Goal: Transaction & Acquisition: Purchase product/service

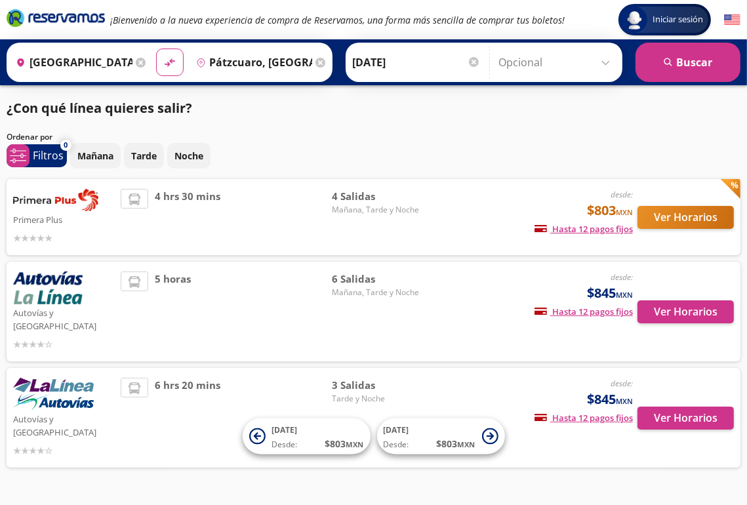
scroll to position [9, 0]
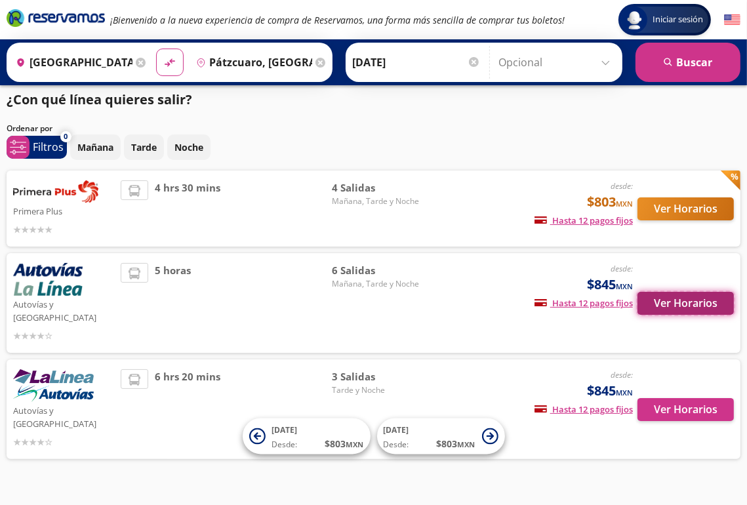
click at [670, 294] on button "Ver Horarios" at bounding box center [685, 303] width 96 height 23
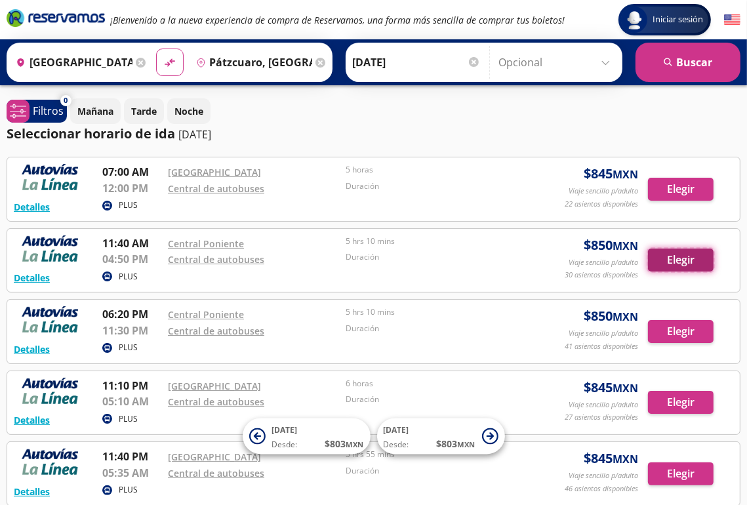
click at [680, 258] on button "Elegir" at bounding box center [681, 260] width 66 height 23
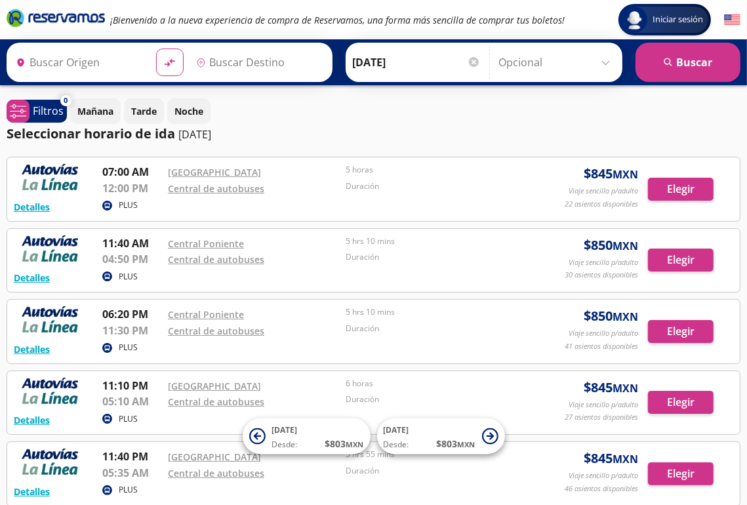
type input "[GEOGRAPHIC_DATA], [GEOGRAPHIC_DATA]"
type input "Pátzcuaro, [GEOGRAPHIC_DATA]"
click at [35, 281] on button "Detalles" at bounding box center [32, 278] width 36 height 14
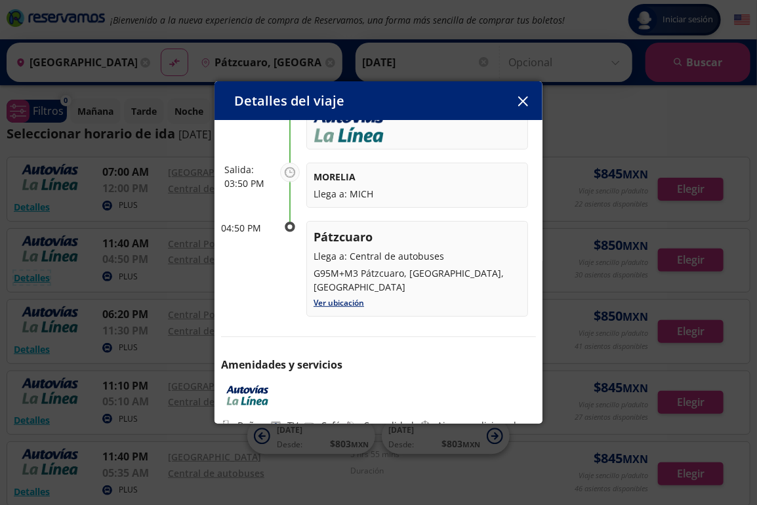
scroll to position [62, 0]
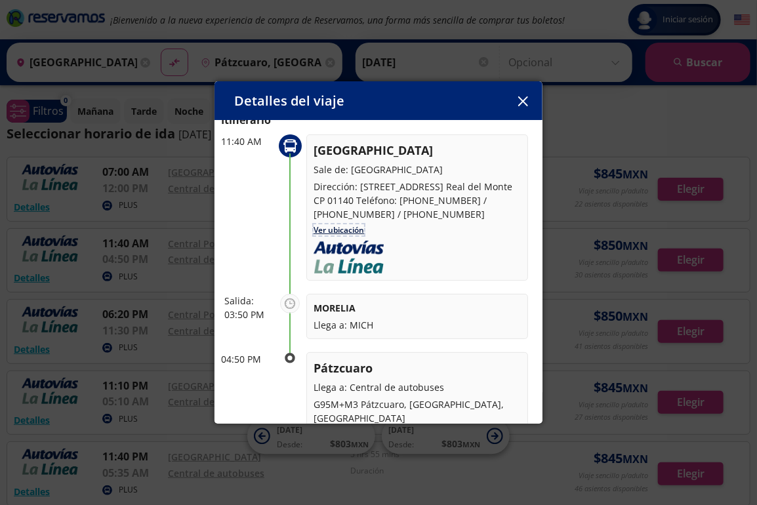
click at [333, 226] on link "Ver ubicación" at bounding box center [338, 229] width 50 height 11
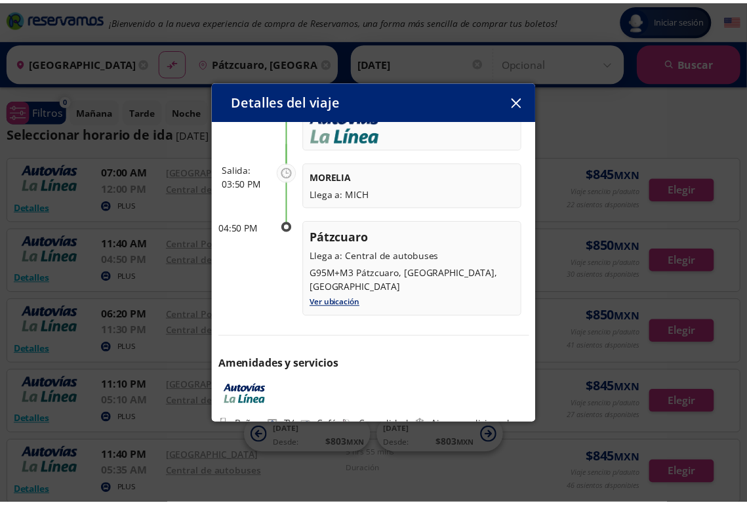
scroll to position [128, 0]
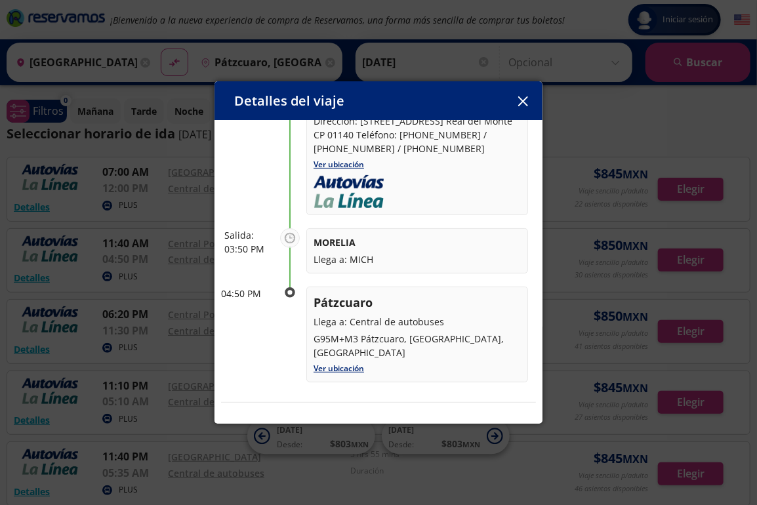
click at [649, 135] on div "Detalles del viaje Salida: [DATE] 5 hrs 10 mins llega: [DATE] Itinerario 11:40 …" at bounding box center [378, 252] width 757 height 505
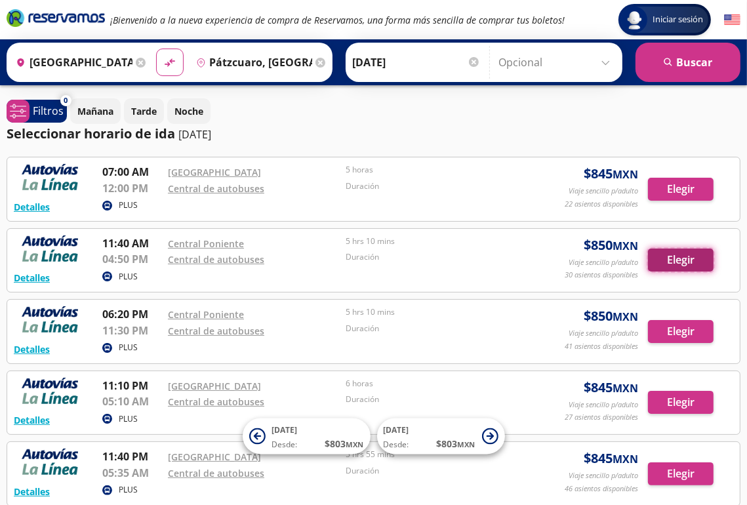
click at [677, 259] on button "Elegir" at bounding box center [681, 260] width 66 height 23
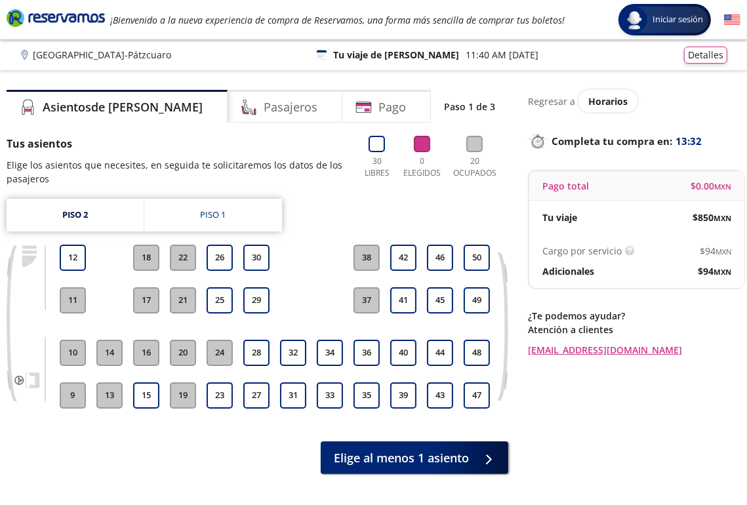
drag, startPoint x: 218, startPoint y: 256, endPoint x: 217, endPoint y: 273, distance: 17.1
click at [217, 255] on button "26" at bounding box center [220, 258] width 26 height 26
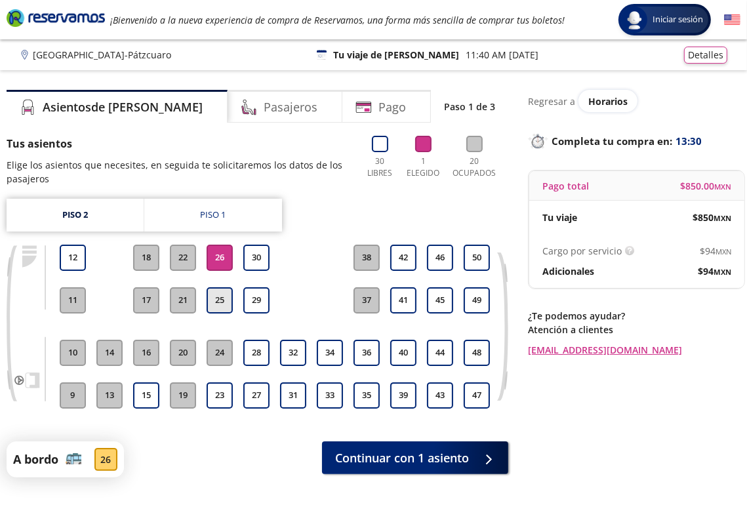
click at [216, 300] on button "25" at bounding box center [220, 300] width 26 height 26
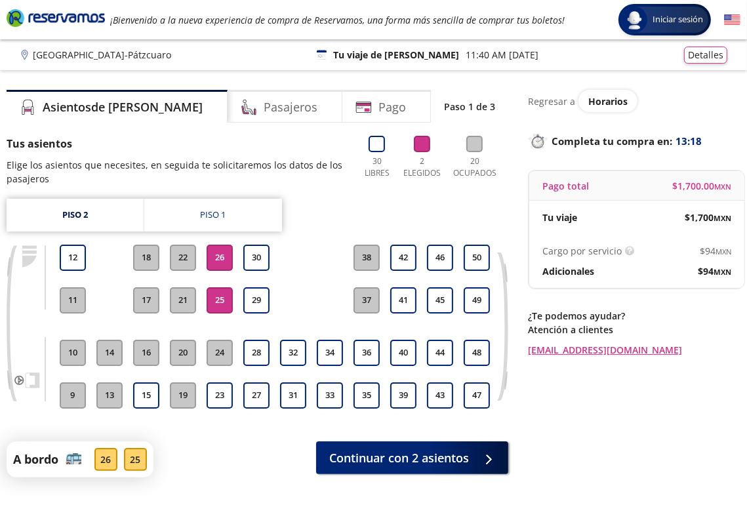
scroll to position [99, 0]
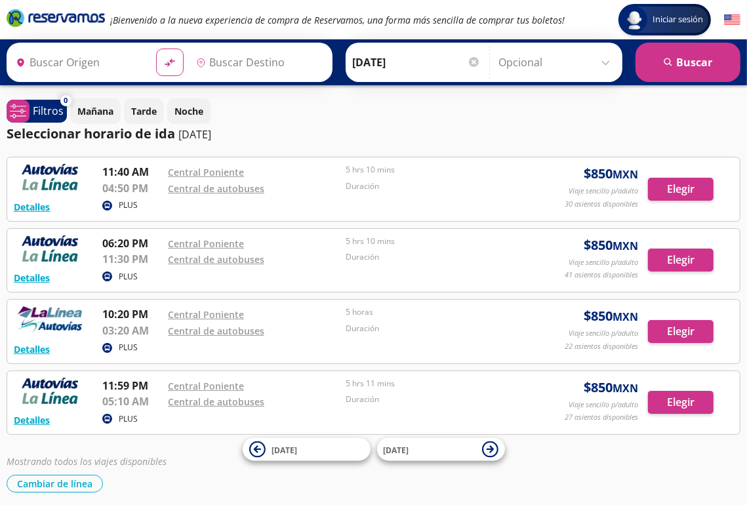
type input "[GEOGRAPHIC_DATA], [GEOGRAPHIC_DATA]"
type input "Central de Autobuses, [GEOGRAPHIC_DATA]"
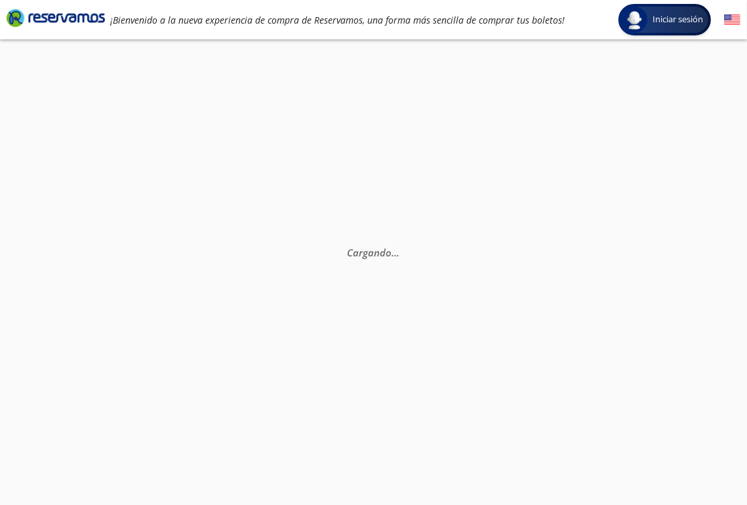
scroll to position [92, 0]
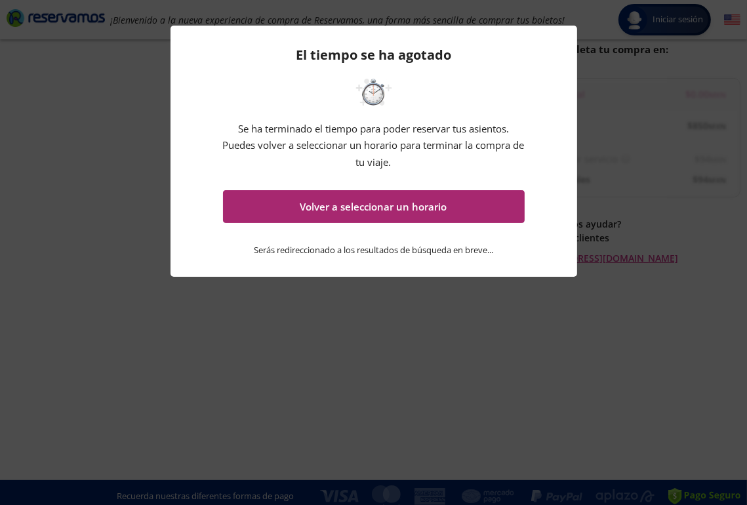
click at [352, 213] on button "Volver a seleccionar un horario" at bounding box center [374, 206] width 302 height 33
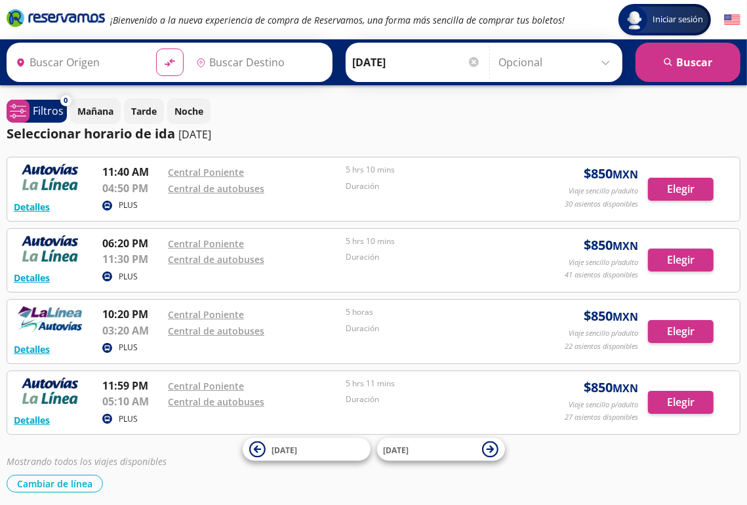
type input "[GEOGRAPHIC_DATA], [GEOGRAPHIC_DATA]"
type input "Central de Autobuses, [GEOGRAPHIC_DATA]"
click at [603, 62] on input "Opcional" at bounding box center [556, 62] width 117 height 33
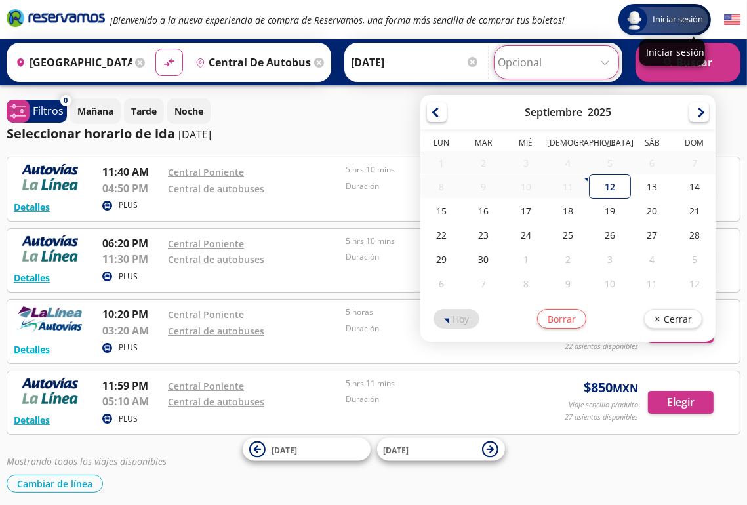
click at [656, 22] on span "Iniciar sesión" at bounding box center [677, 19] width 61 height 13
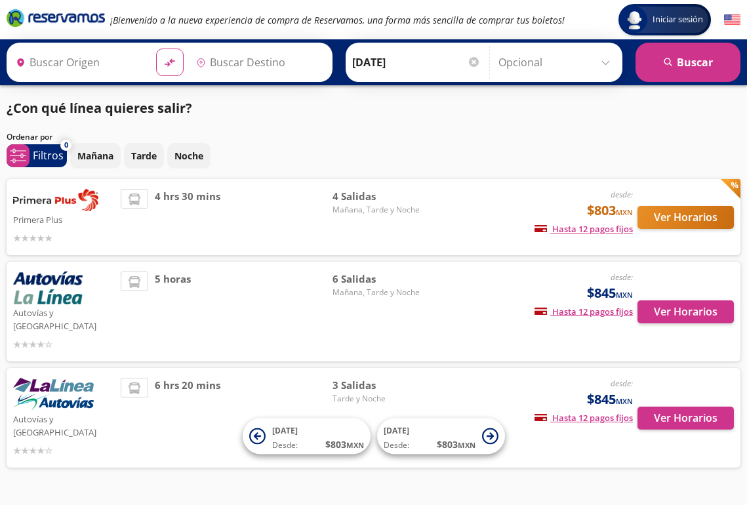
type input "[GEOGRAPHIC_DATA], [GEOGRAPHIC_DATA]"
type input "Pátzcuaro, [GEOGRAPHIC_DATA]"
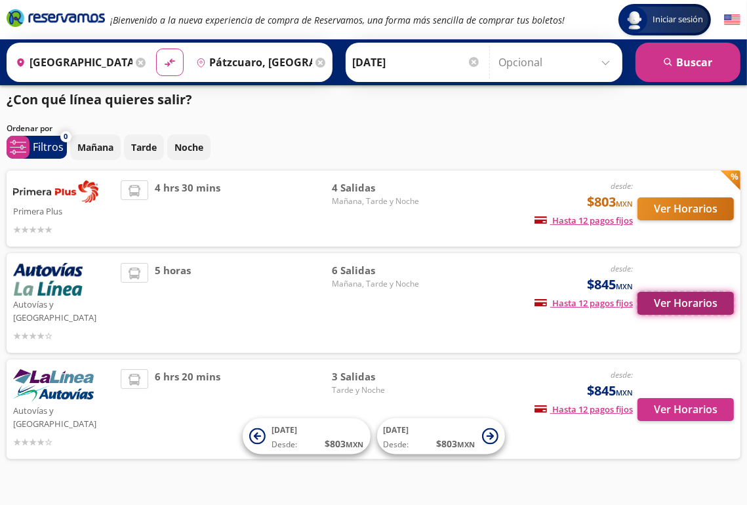
click at [651, 299] on button "Ver Horarios" at bounding box center [685, 303] width 96 height 23
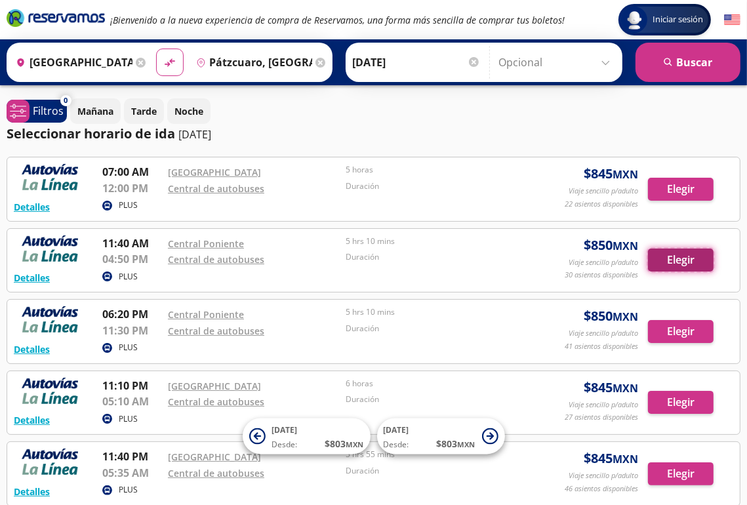
click at [693, 263] on button "Elegir" at bounding box center [681, 260] width 66 height 23
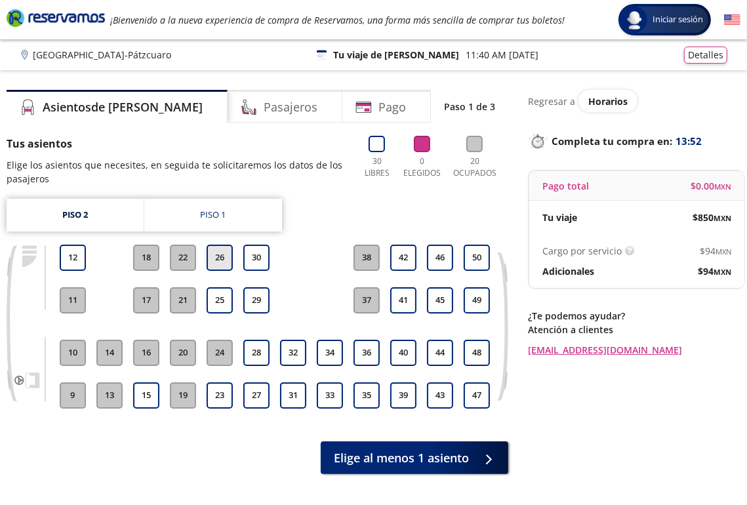
click at [226, 255] on button "26" at bounding box center [220, 258] width 26 height 26
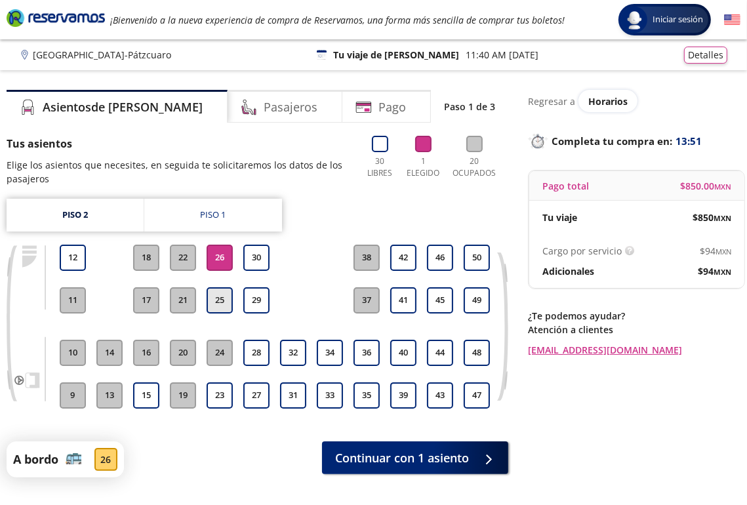
click at [223, 294] on button "25" at bounding box center [220, 300] width 26 height 26
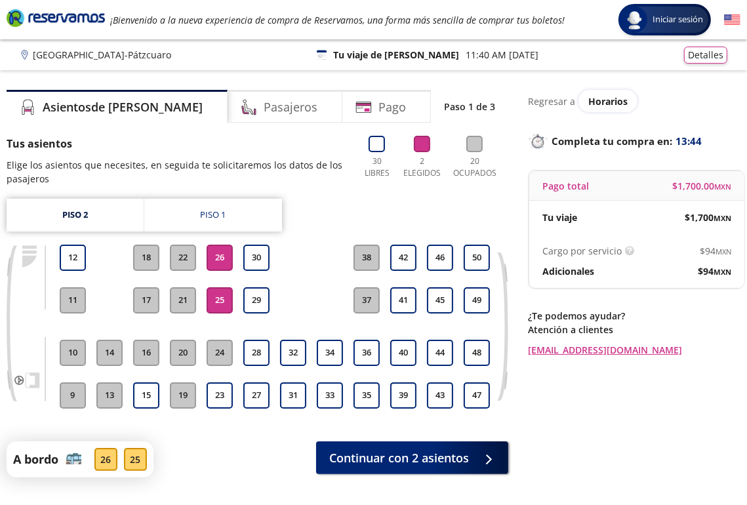
scroll to position [99, 0]
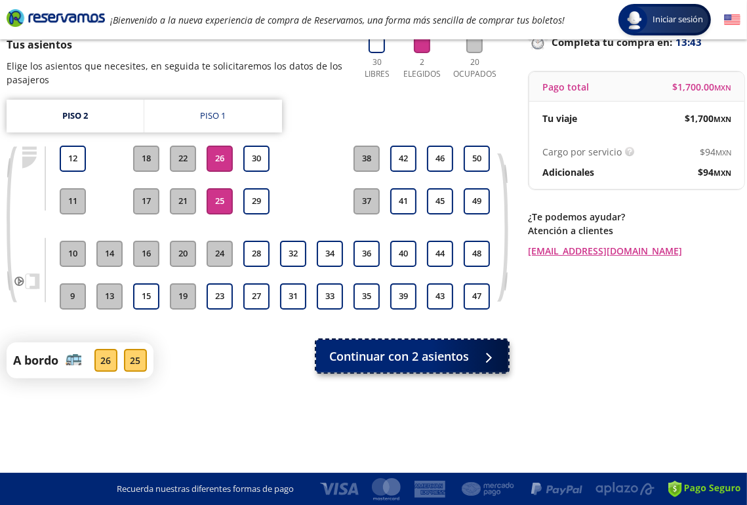
click at [397, 353] on span "Continuar con 2 asientos" at bounding box center [399, 357] width 140 height 18
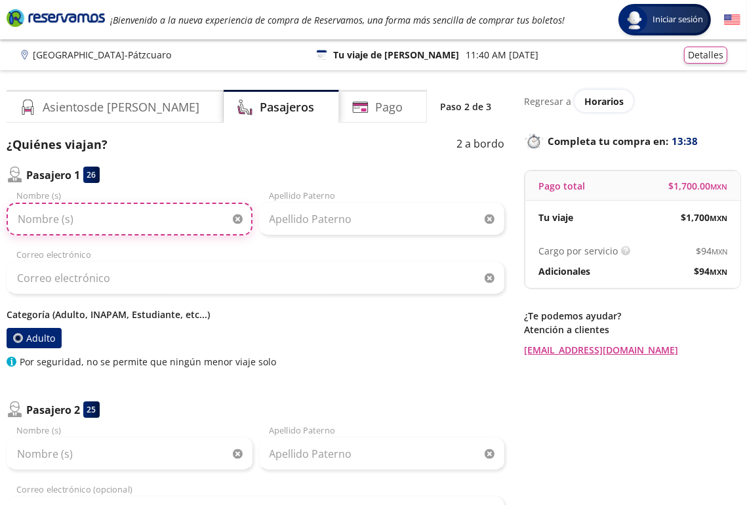
click at [121, 222] on input "Nombre (s)" at bounding box center [130, 219] width 246 height 33
type input "Virginia"
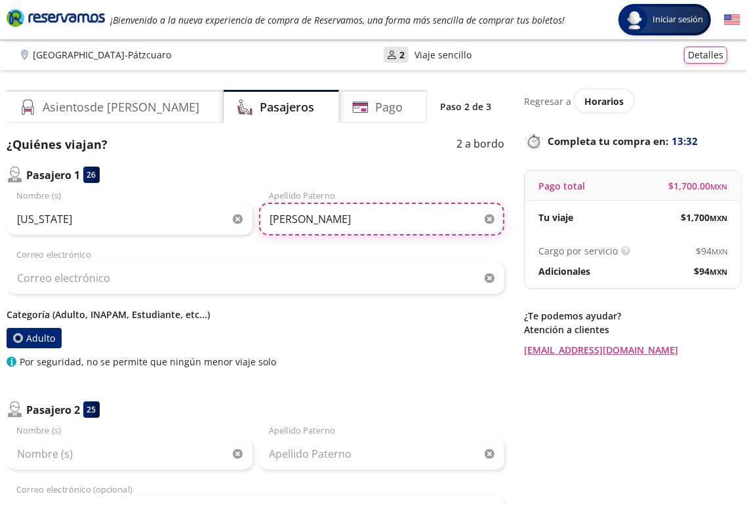
click at [275, 219] on input "ugalde" at bounding box center [382, 219] width 246 height 33
type input "Ugalde"
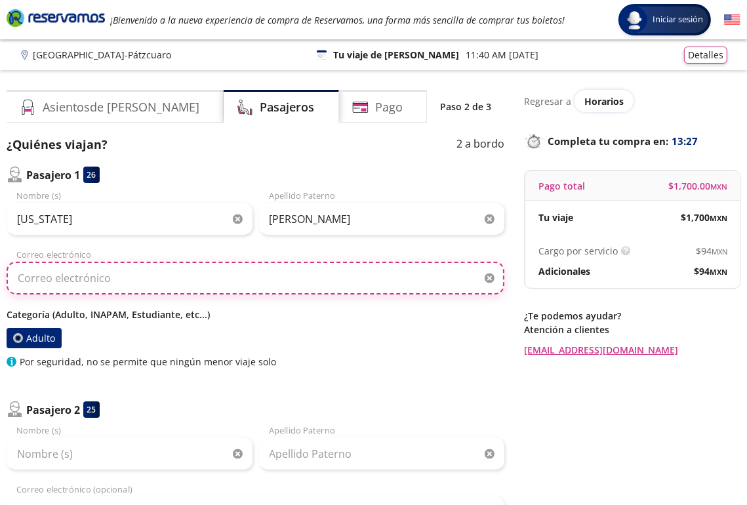
click at [117, 279] on input "Correo electrónico" at bounding box center [256, 278] width 498 height 33
type input "virginiau2009@gmail.com"
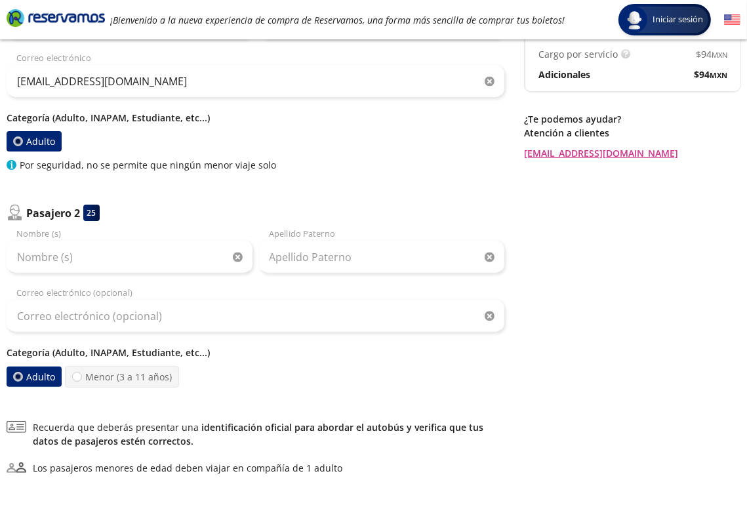
click at [140, 341] on div "Nombre (s) Apellido Paterno Correo electrónico (opcional) Categoría (Adulto, IN…" at bounding box center [256, 308] width 498 height 160
click at [97, 353] on p "Categoría (Adulto, INAPAM, Estudiante, etc...)" at bounding box center [256, 353] width 498 height 14
click at [46, 355] on p "Categoría (Adulto, INAPAM, Estudiante, etc...)" at bounding box center [256, 353] width 498 height 14
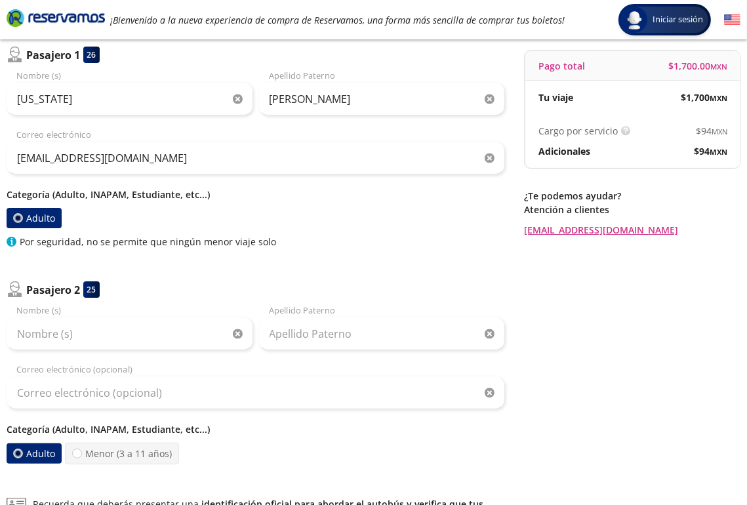
scroll to position [54, 0]
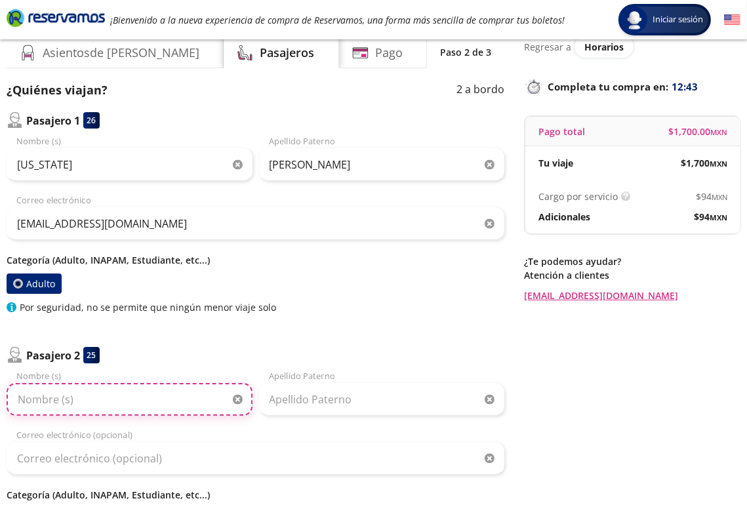
click at [77, 401] on input "Nombre (s)" at bounding box center [130, 399] width 246 height 33
type input "Maru"
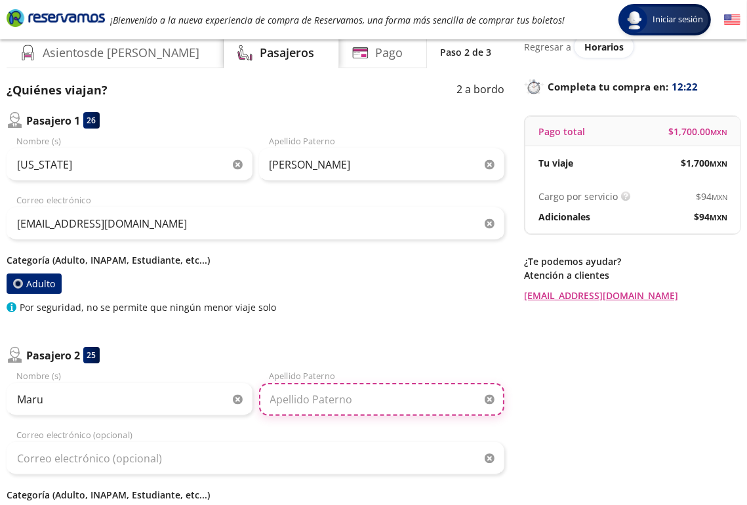
click at [285, 395] on input "Apellido Paterno" at bounding box center [382, 399] width 246 height 33
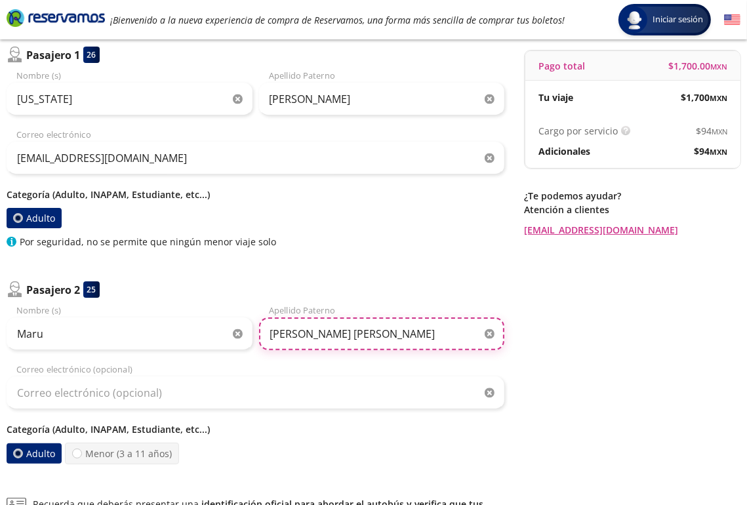
scroll to position [186, 0]
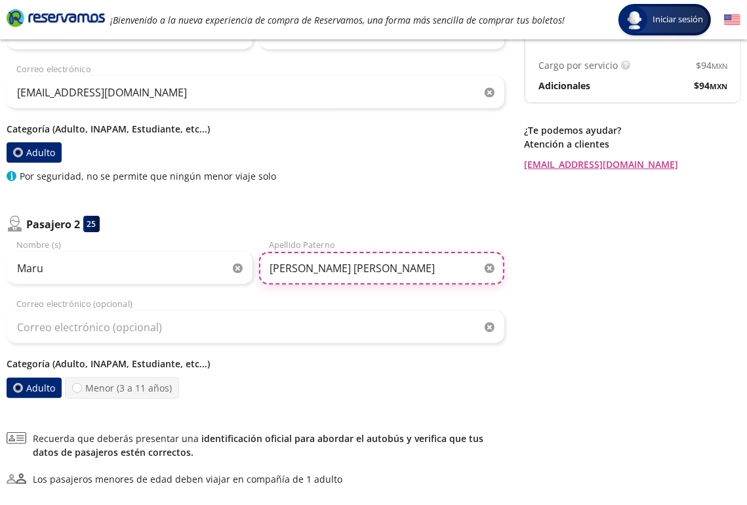
type input "Lopez Brun"
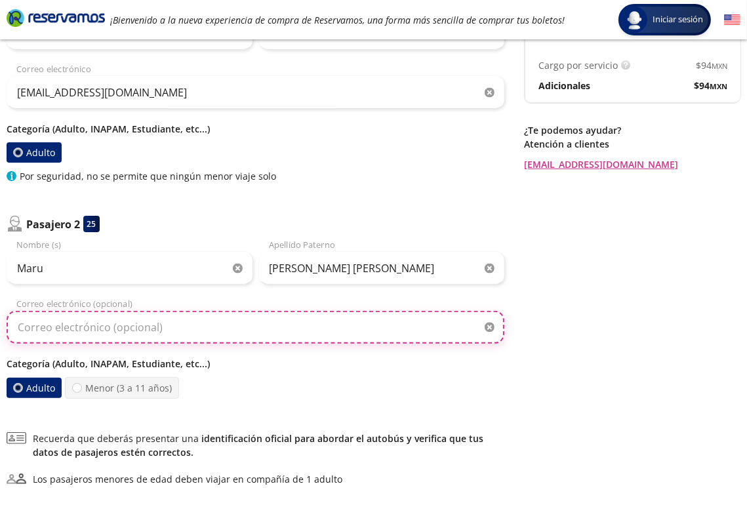
click at [33, 323] on input "Correo electrónico (opcional)" at bounding box center [256, 327] width 498 height 33
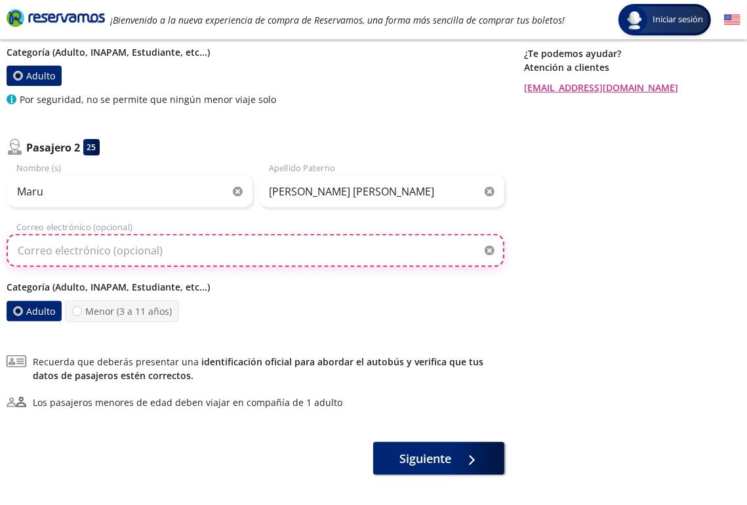
scroll to position [317, 0]
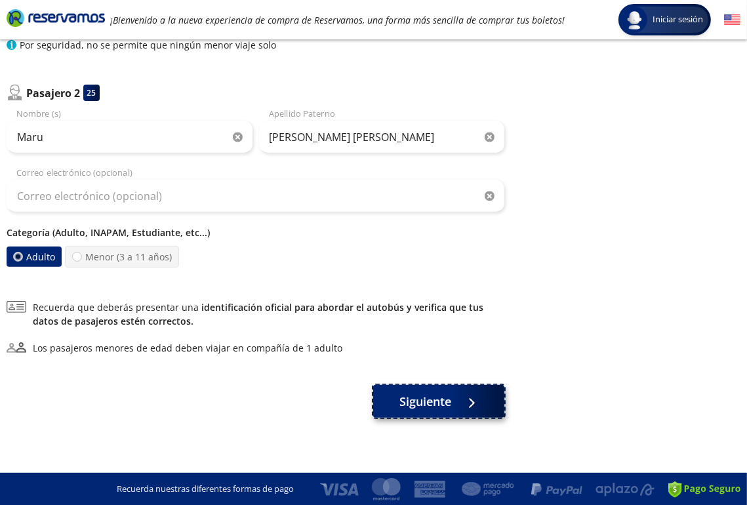
click at [441, 401] on span "Siguiente" at bounding box center [426, 402] width 52 height 18
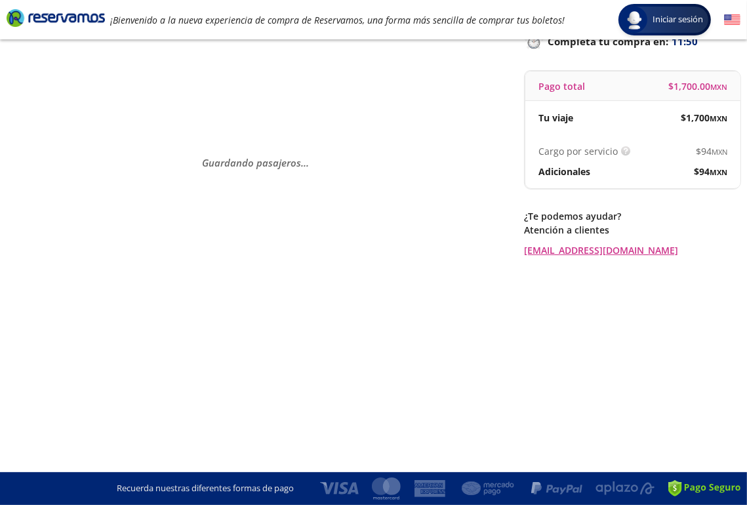
scroll to position [0, 0]
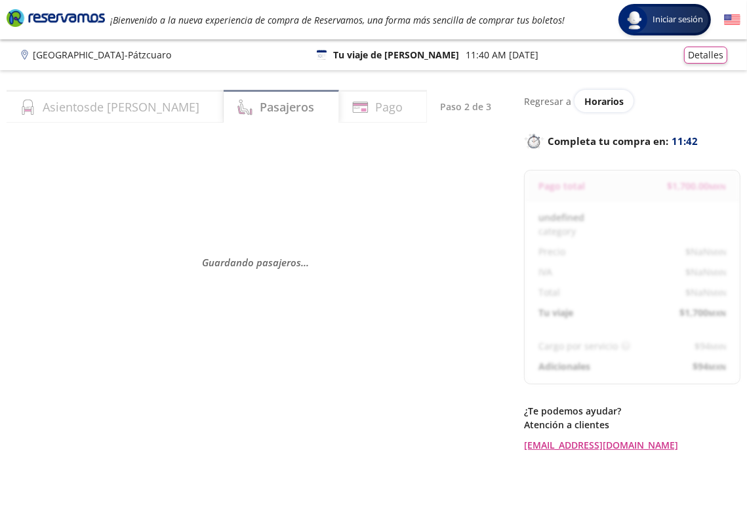
select select "MX"
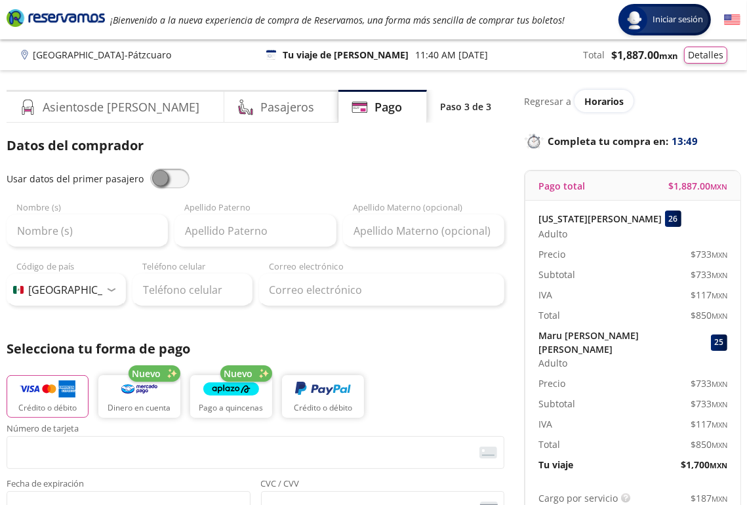
drag, startPoint x: 154, startPoint y: 179, endPoint x: 212, endPoint y: 176, distance: 58.5
click at [212, 176] on div "Usar datos del primer pasajero" at bounding box center [256, 179] width 498 height 20
click at [57, 242] on input "Nombre (s)" at bounding box center [87, 230] width 161 height 33
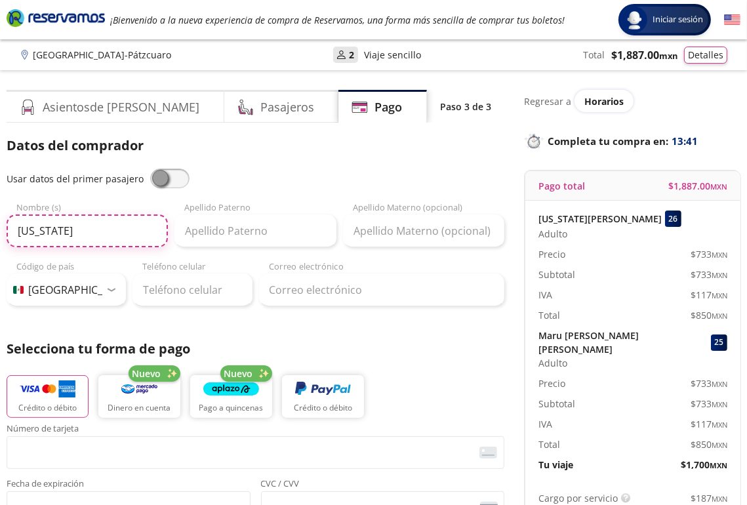
type input "Virginia"
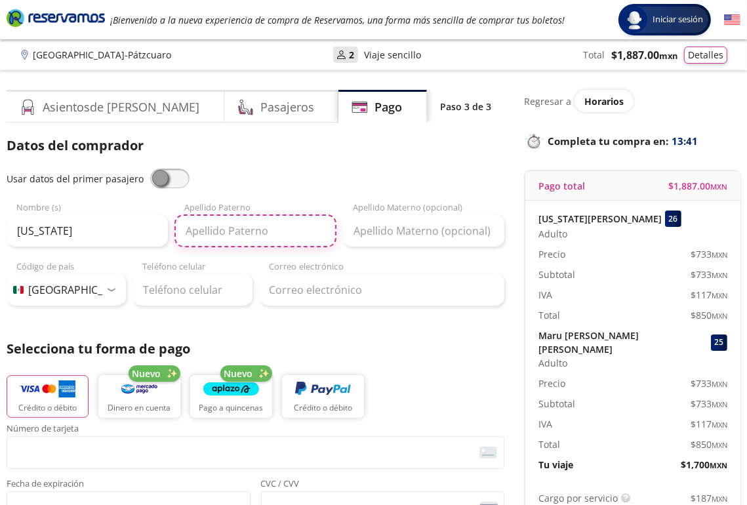
click at [178, 233] on input "Apellido Paterno" at bounding box center [254, 230] width 161 height 33
type input "Ugalde"
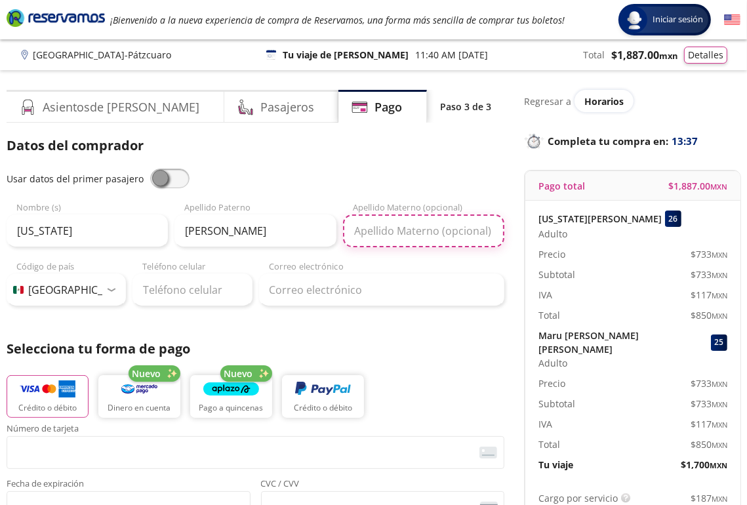
click at [380, 227] on input "Apellido Materno (opcional)" at bounding box center [423, 230] width 161 height 33
type input "y Pimienta"
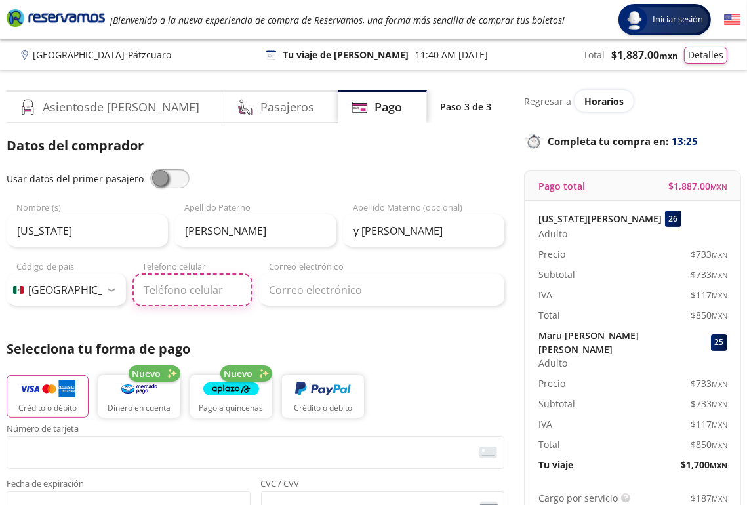
click at [167, 289] on input "Teléfono celular" at bounding box center [191, 289] width 119 height 33
type input "55 1800 4249"
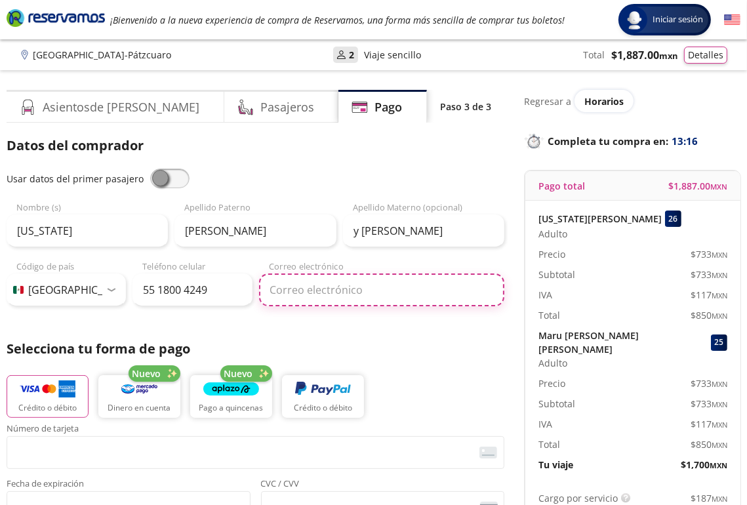
click at [278, 292] on input "Correo electrónico" at bounding box center [382, 289] width 246 height 33
type input "virginiau2009@gmail.com"
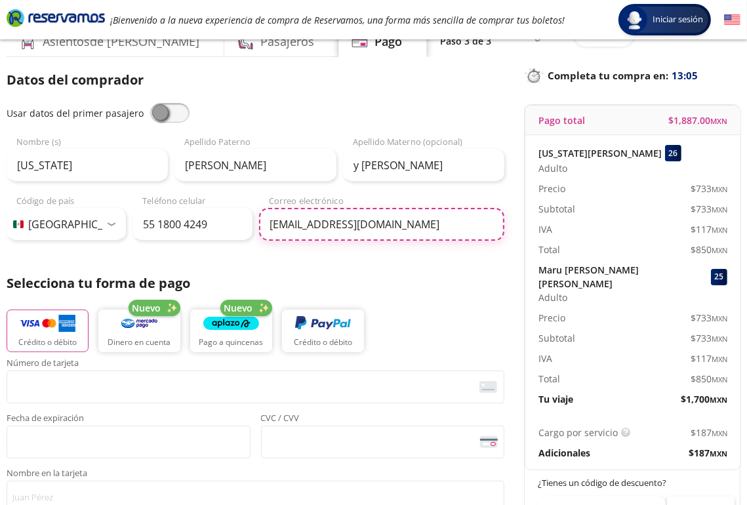
scroll to position [131, 0]
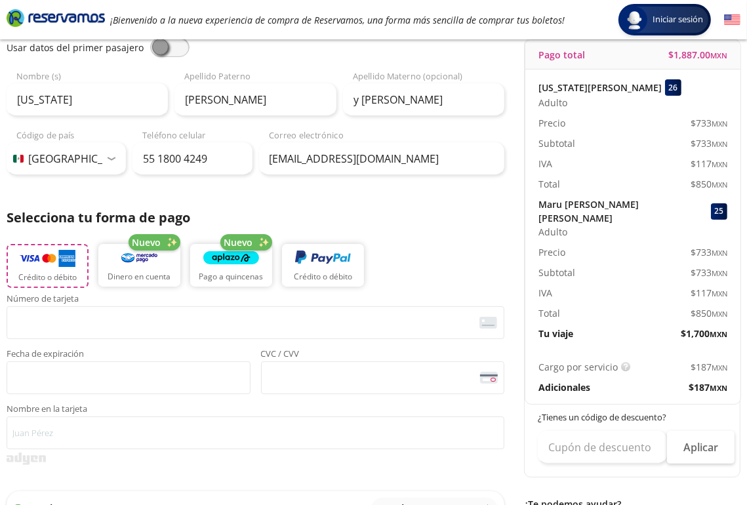
click at [61, 255] on img "button" at bounding box center [48, 259] width 56 height 20
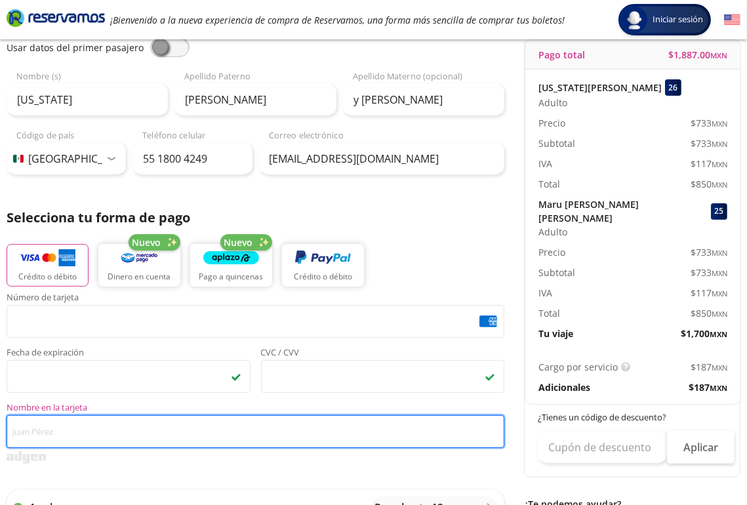
click at [50, 429] on input "Nombre en la tarjeta" at bounding box center [256, 431] width 498 height 33
type input "v"
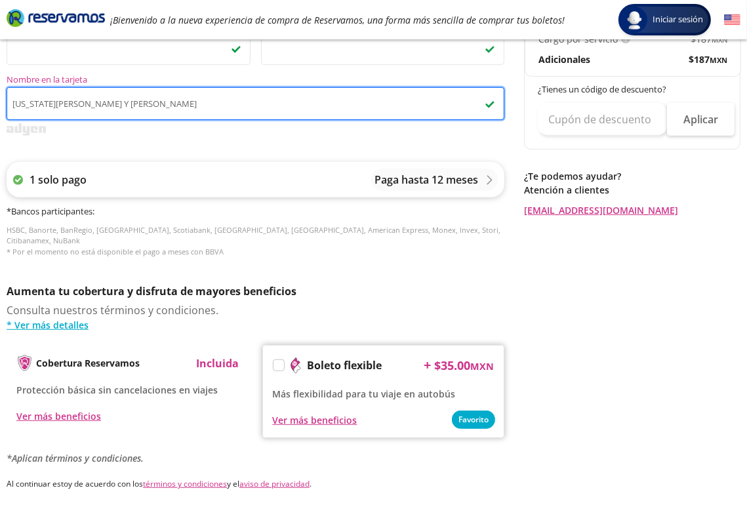
type input "VIRGINIA UGALDE Y PIMIENTA"
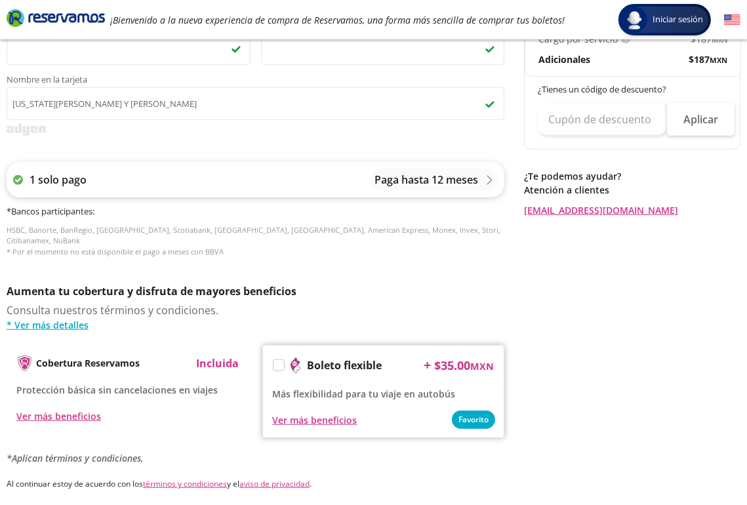
click at [401, 178] on p "Paga hasta 12 meses" at bounding box center [426, 180] width 104 height 16
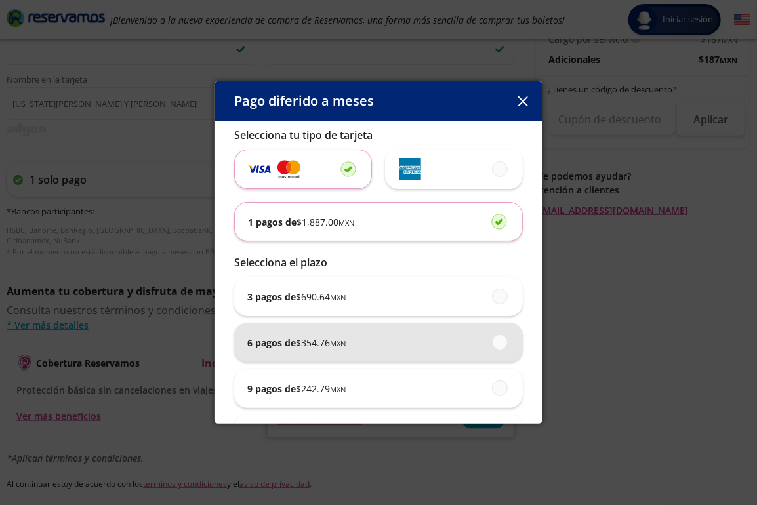
click at [314, 347] on span "$ 354.76 MXN" at bounding box center [321, 343] width 50 height 14
click at [492, 346] on input "6 pagos de $ 354.76 MXN" at bounding box center [496, 342] width 9 height 9
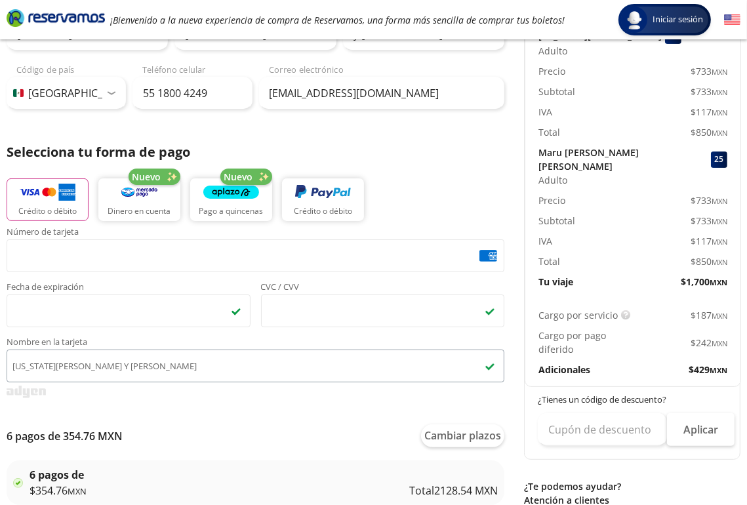
scroll to position [328, 0]
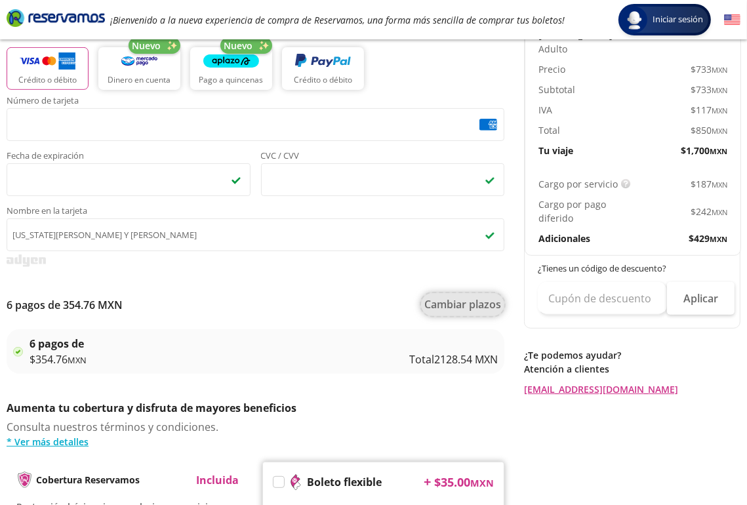
click at [463, 311] on button "Cambiar plazos" at bounding box center [462, 304] width 83 height 23
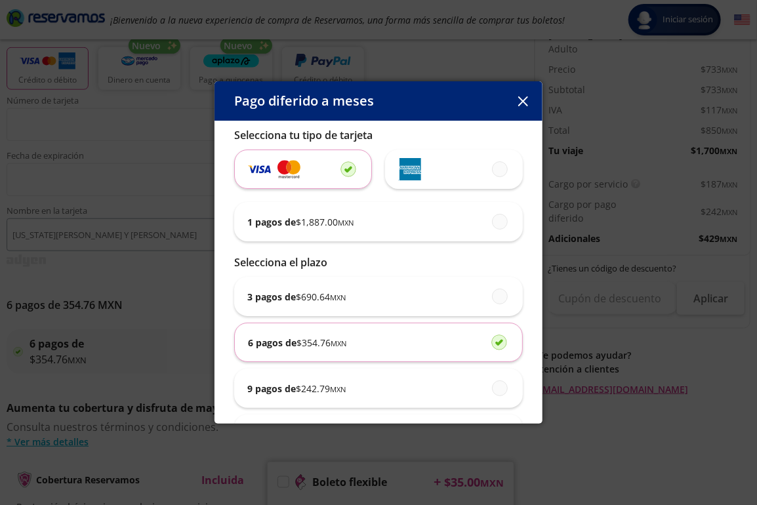
click at [500, 223] on span at bounding box center [500, 221] width 0 height 14
click at [492, 223] on input "1 pagos de $ 1,887.00 MXN" at bounding box center [496, 221] width 9 height 9
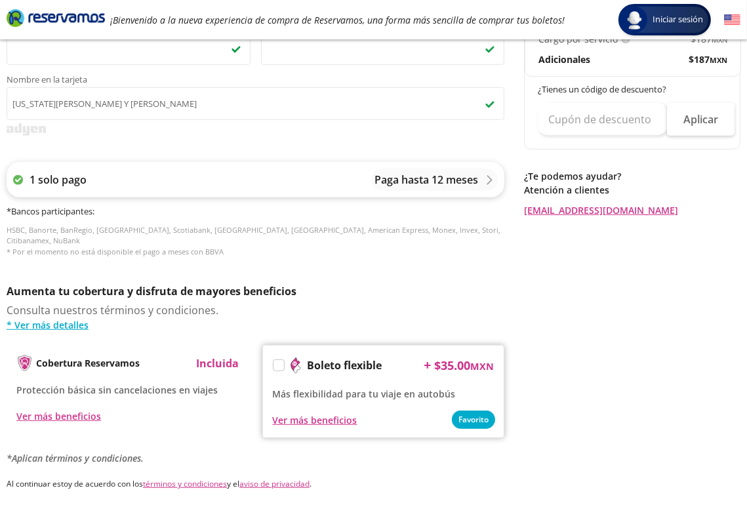
scroll to position [571, 0]
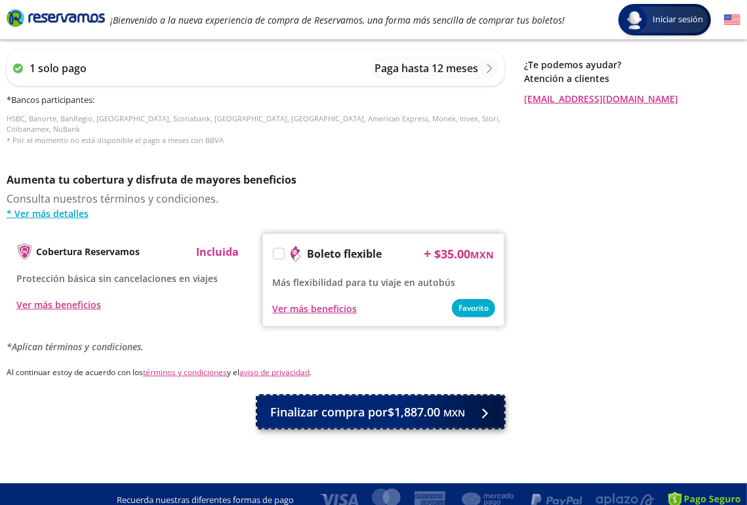
click at [392, 404] on span "Finalizar compra por $1,887.00 MXN" at bounding box center [367, 412] width 195 height 18
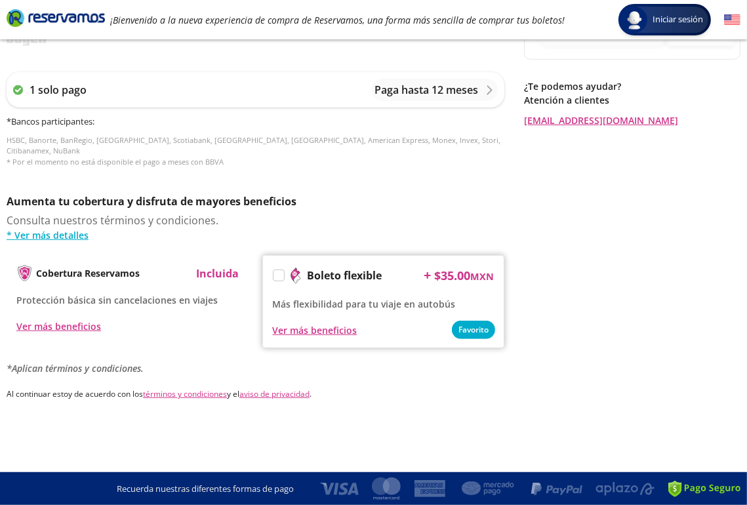
scroll to position [0, 0]
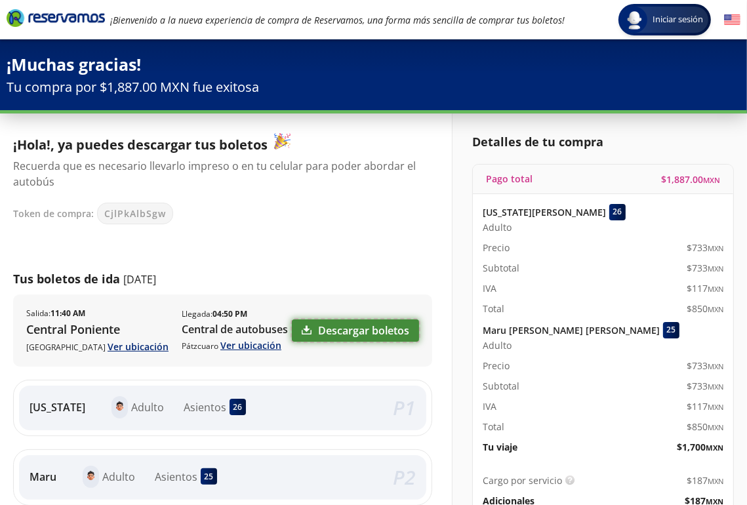
click at [369, 338] on link "Descargar boletos" at bounding box center [355, 330] width 127 height 22
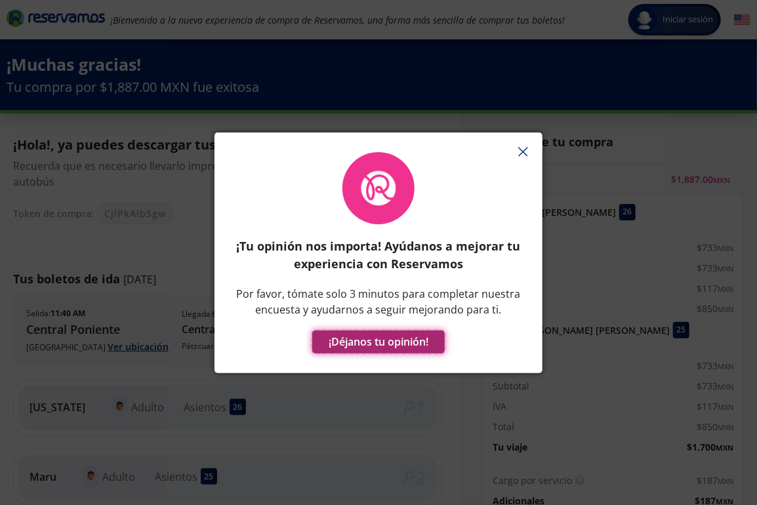
click at [355, 341] on button "¡Déjanos tu opinión!" at bounding box center [378, 342] width 132 height 23
